Goal: Navigation & Orientation: Go to known website

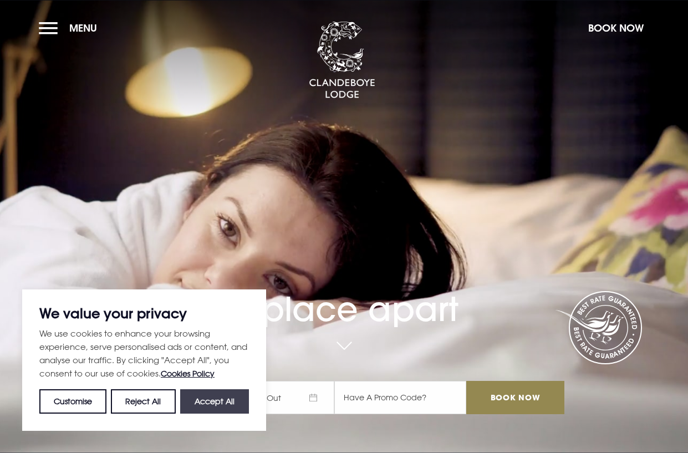
click at [214, 394] on button "Accept All" at bounding box center [214, 401] width 69 height 24
checkbox input "true"
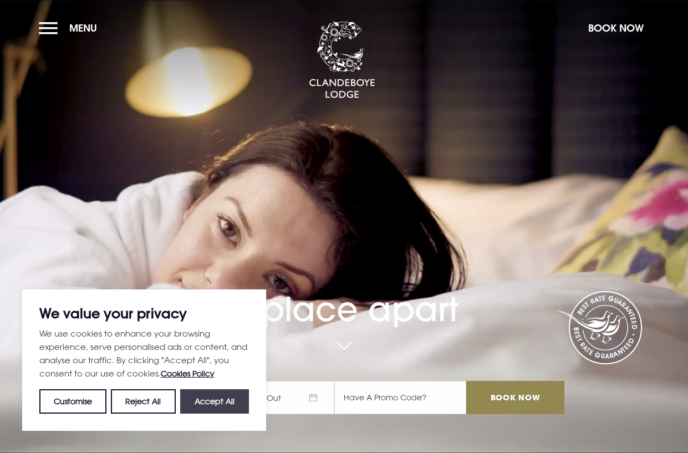
checkbox input "true"
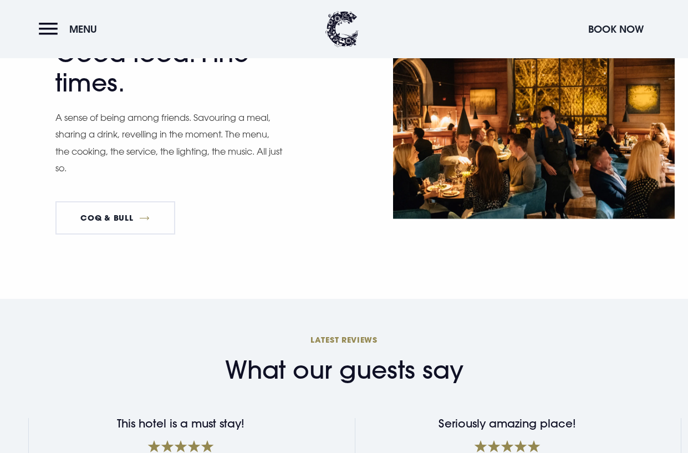
scroll to position [1718, 0]
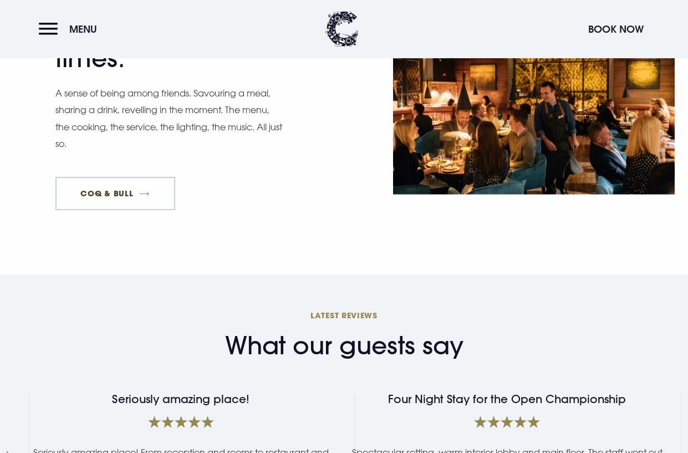
click at [77, 177] on link "Coq & Bull" at bounding box center [115, 193] width 120 height 33
